Goal: Information Seeking & Learning: Learn about a topic

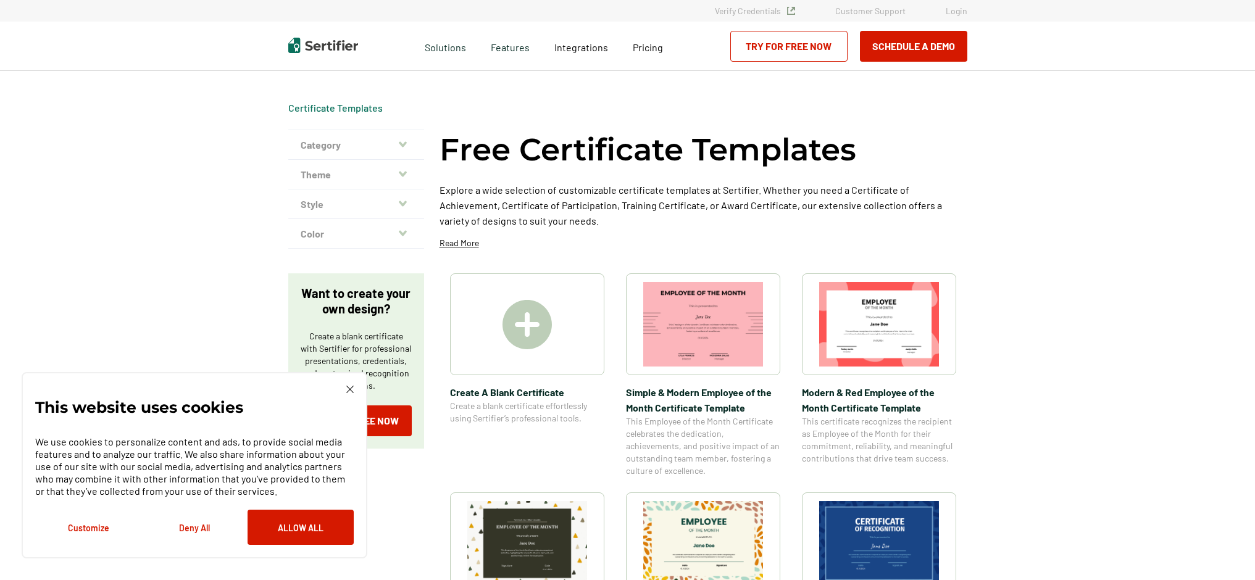
click at [861, 547] on img at bounding box center [879, 543] width 120 height 85
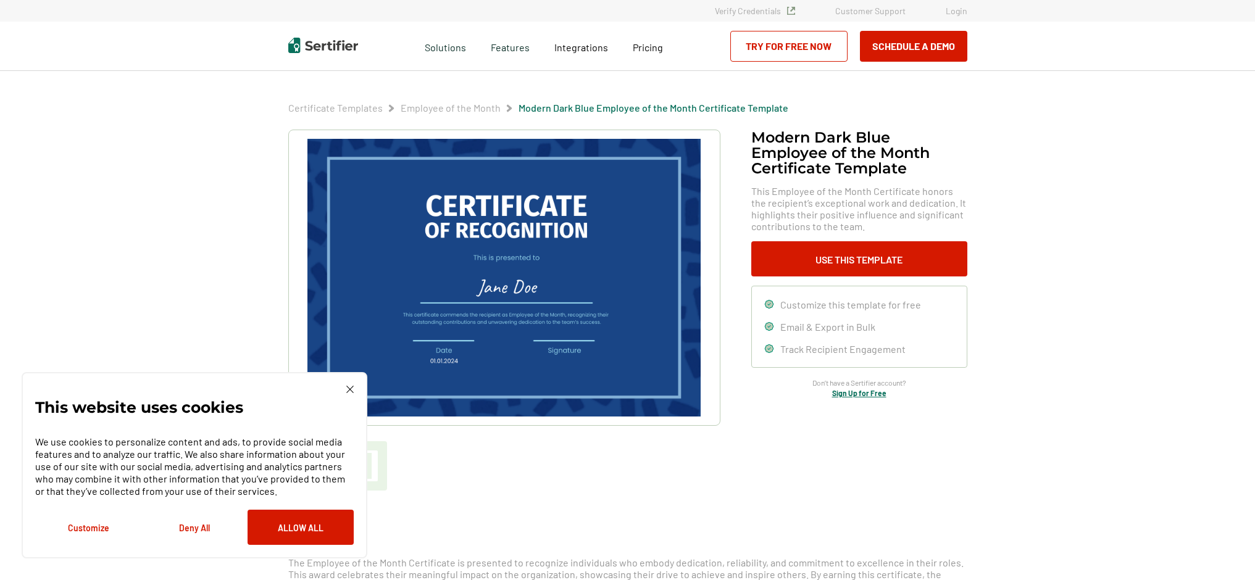
click at [536, 292] on img at bounding box center [503, 278] width 393 height 278
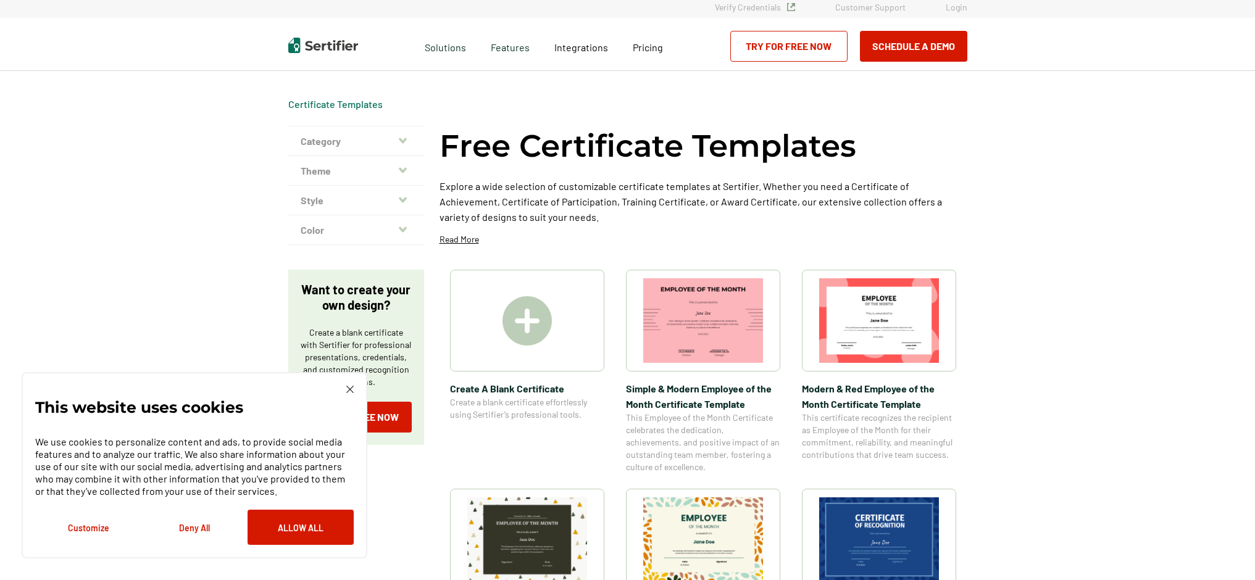
scroll to position [6, 0]
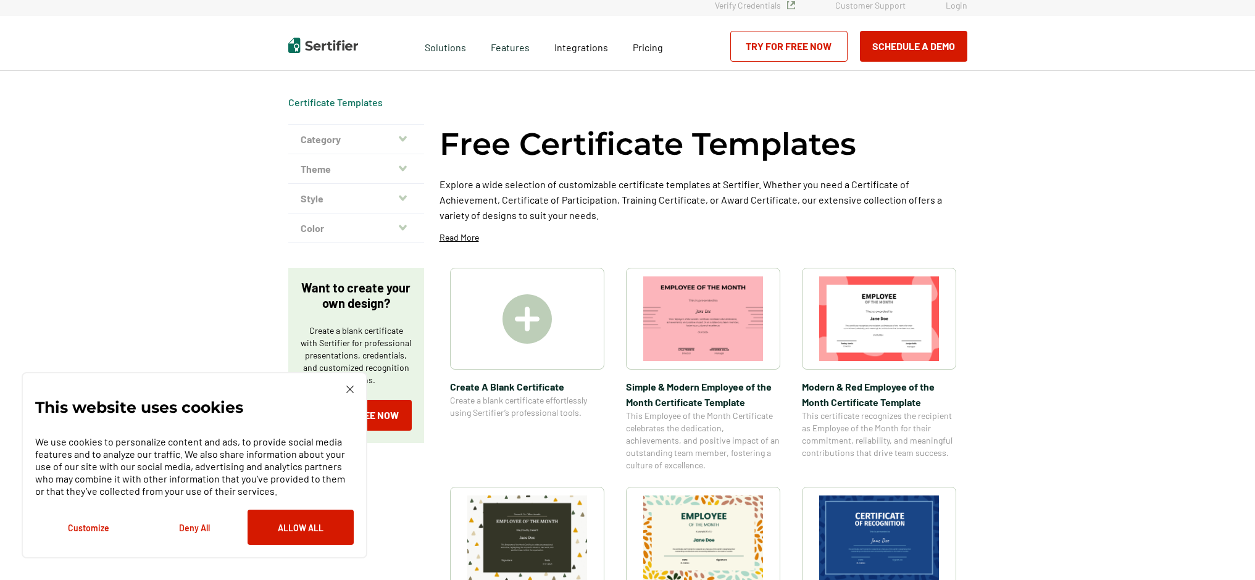
click at [563, 346] on div at bounding box center [527, 319] width 154 height 102
click at [730, 328] on img at bounding box center [703, 319] width 120 height 85
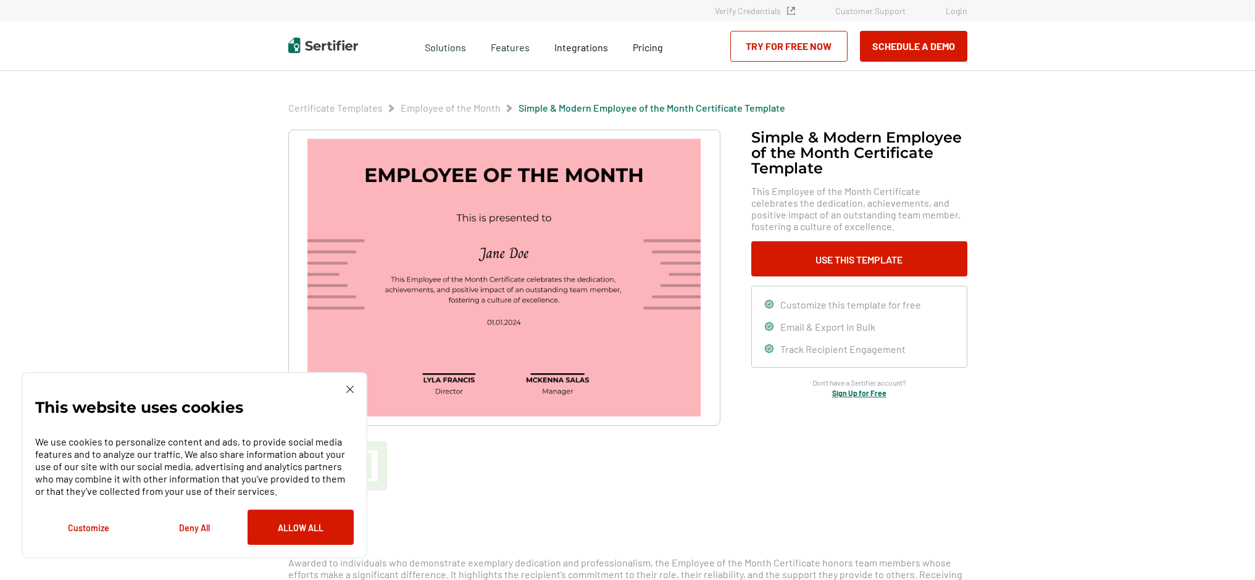
click at [542, 254] on img at bounding box center [503, 278] width 393 height 278
